Goal: Task Accomplishment & Management: Manage account settings

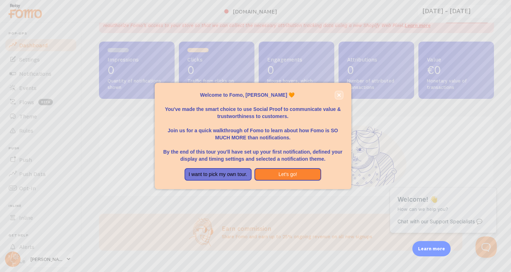
click at [337, 94] on icon "close," at bounding box center [339, 95] width 4 height 4
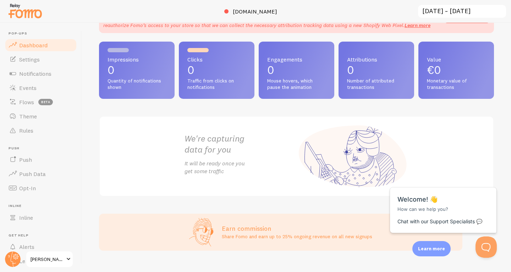
scroll to position [49, 0]
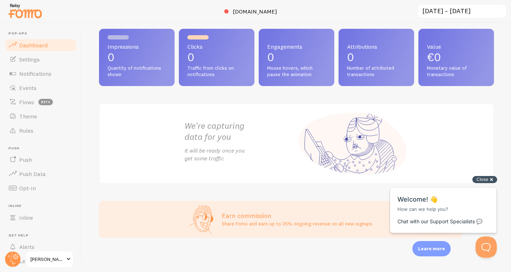
click at [489, 179] on div "Close cross-small" at bounding box center [485, 179] width 25 height 7
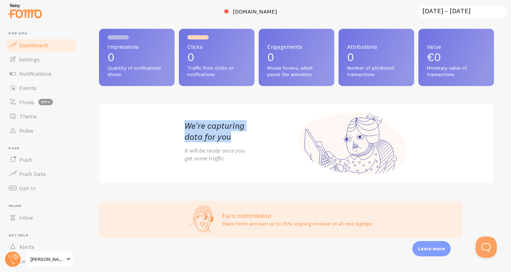
drag, startPoint x: 235, startPoint y: 135, endPoint x: 183, endPoint y: 126, distance: 52.9
click at [185, 126] on h2 "We're capturing data for you" at bounding box center [241, 131] width 112 height 22
drag, startPoint x: 225, startPoint y: 159, endPoint x: 172, endPoint y: 122, distance: 64.5
click at [172, 122] on div "We're capturing data for you It will be ready once you get some traffic" at bounding box center [296, 143] width 395 height 81
click at [197, 129] on h2 "We're capturing data for you" at bounding box center [241, 131] width 112 height 22
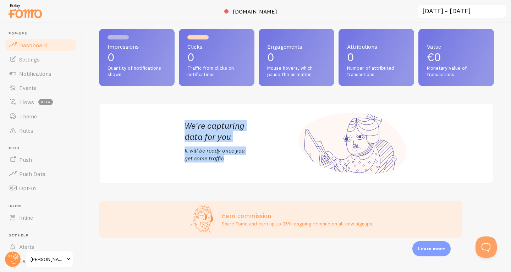
drag, startPoint x: 233, startPoint y: 159, endPoint x: 182, endPoint y: 122, distance: 62.0
click at [185, 122] on div "We're capturing data for you It will be ready once you get some traffic" at bounding box center [241, 143] width 112 height 47
click at [217, 155] on p "It will be ready once you get some traffic" at bounding box center [241, 154] width 112 height 16
drag, startPoint x: 228, startPoint y: 159, endPoint x: 166, endPoint y: 122, distance: 72.1
click at [166, 122] on div "We're capturing data for you It will be ready once you get some traffic" at bounding box center [296, 143] width 395 height 81
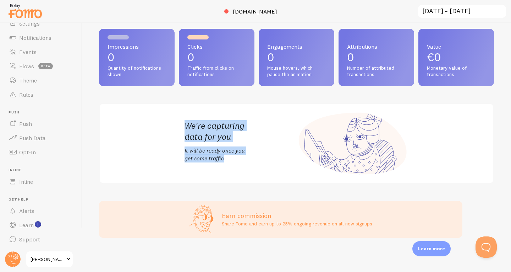
scroll to position [0, 0]
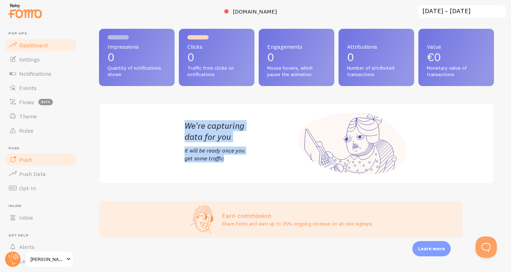
click at [36, 164] on link "Push" at bounding box center [40, 159] width 73 height 14
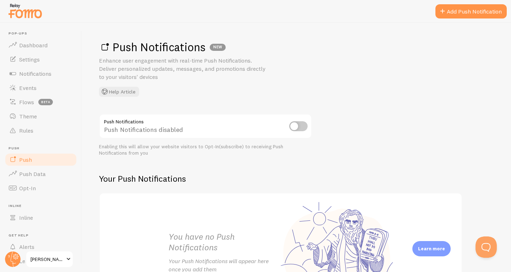
click at [291, 126] on input "checkbox" at bounding box center [298, 126] width 18 height 10
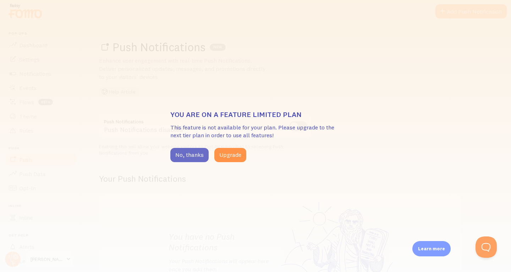
click at [195, 156] on button "No, thanks" at bounding box center [189, 155] width 38 height 14
